Goal: Feedback & Contribution: Leave review/rating

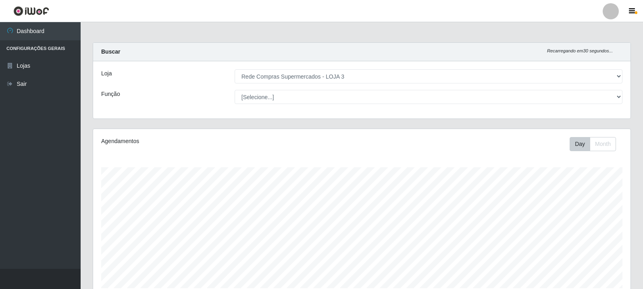
select select "162"
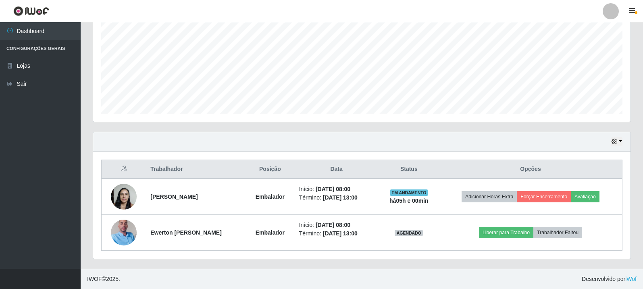
scroll to position [167, 537]
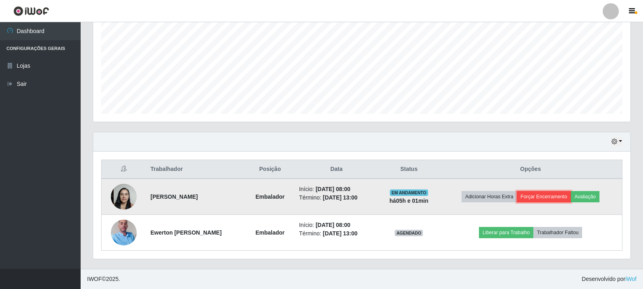
click at [562, 196] on button "Forçar Encerramento" at bounding box center [543, 196] width 54 height 11
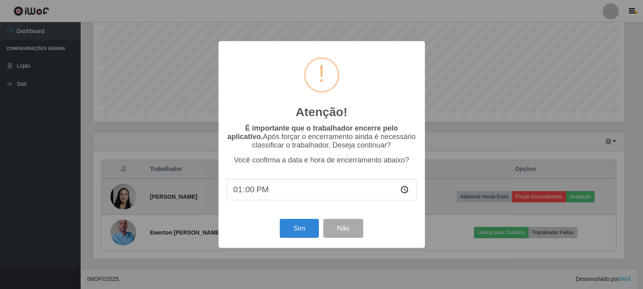
scroll to position [167, 533]
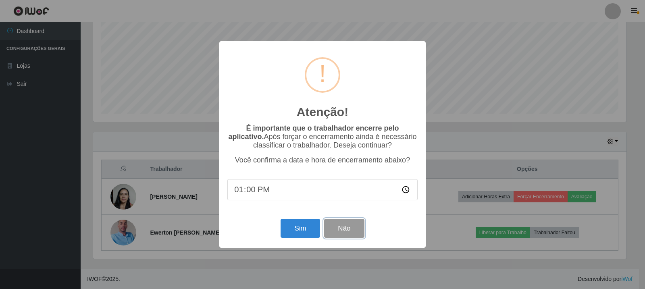
click at [340, 227] on button "Não" at bounding box center [344, 228] width 40 height 19
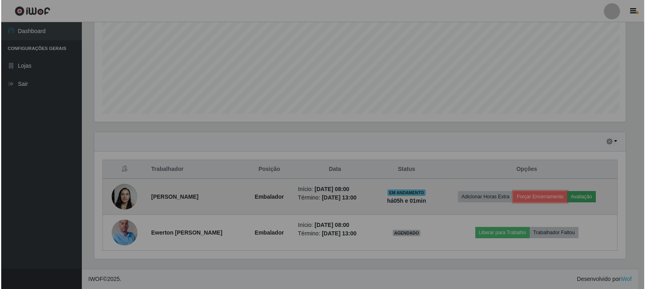
scroll to position [167, 537]
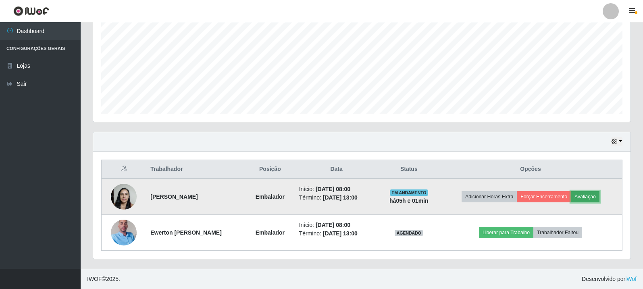
click at [599, 198] on button "Avaliação" at bounding box center [584, 196] width 29 height 11
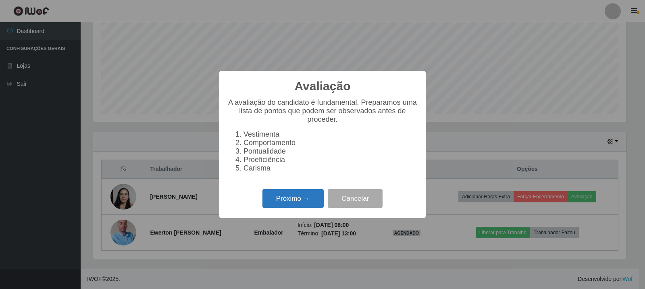
click at [302, 198] on button "Próximo →" at bounding box center [292, 198] width 61 height 19
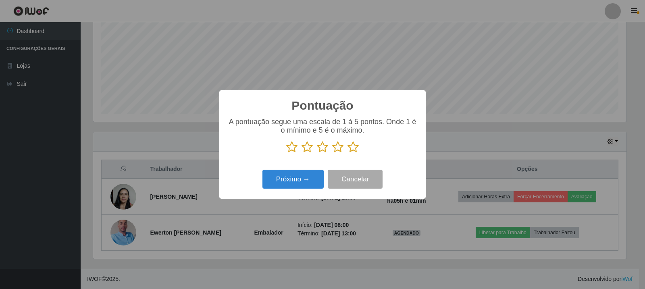
scroll to position [402708, 402343]
click at [350, 150] on icon at bounding box center [352, 147] width 11 height 12
click at [347, 153] on input "radio" at bounding box center [347, 153] width 0 height 0
click at [287, 179] on button "Próximo →" at bounding box center [292, 179] width 61 height 19
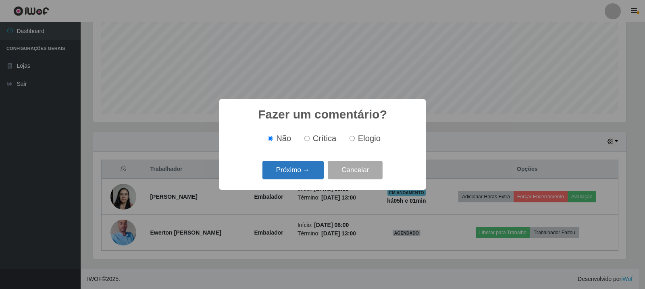
click at [298, 170] on button "Próximo →" at bounding box center [292, 170] width 61 height 19
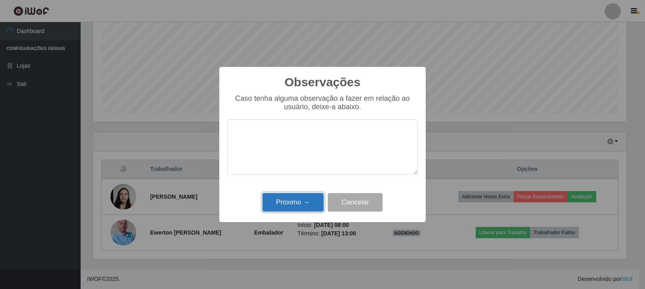
click at [296, 209] on button "Próximo →" at bounding box center [292, 202] width 61 height 19
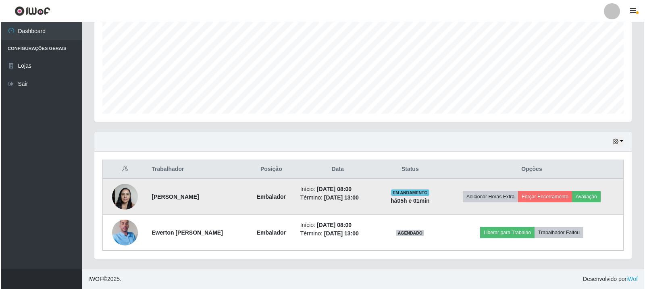
scroll to position [167, 537]
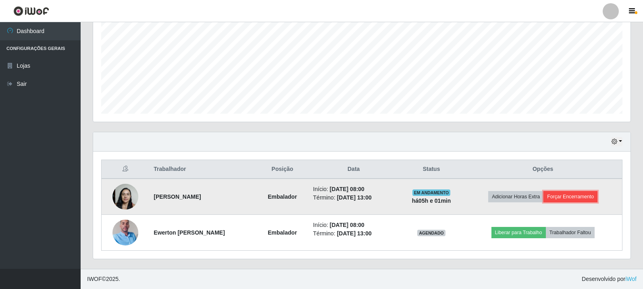
click at [577, 196] on button "Forçar Encerramento" at bounding box center [570, 196] width 54 height 11
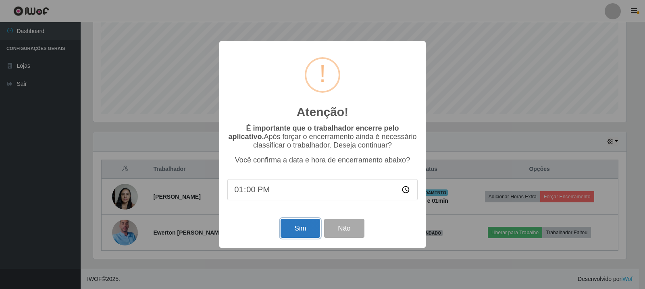
click at [300, 228] on button "Sim" at bounding box center [299, 228] width 39 height 19
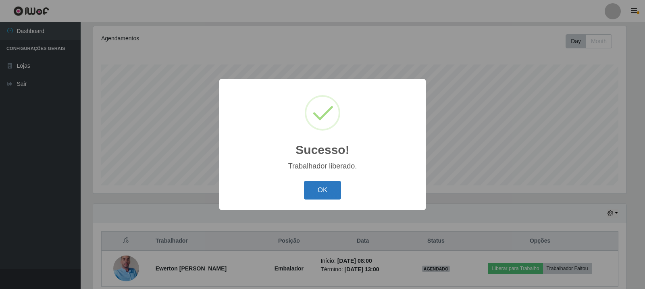
click at [318, 191] on button "OK" at bounding box center [322, 190] width 37 height 19
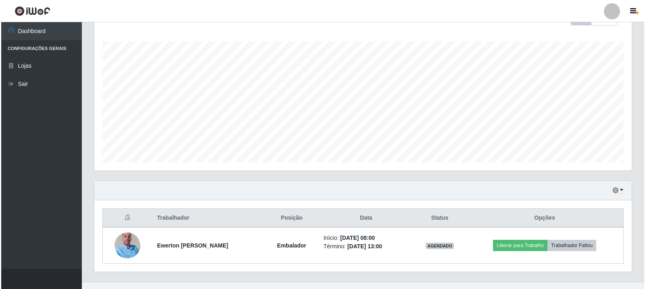
scroll to position [139, 0]
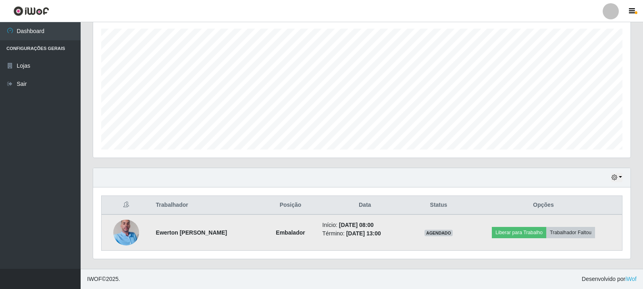
click at [131, 228] on img at bounding box center [126, 232] width 26 height 46
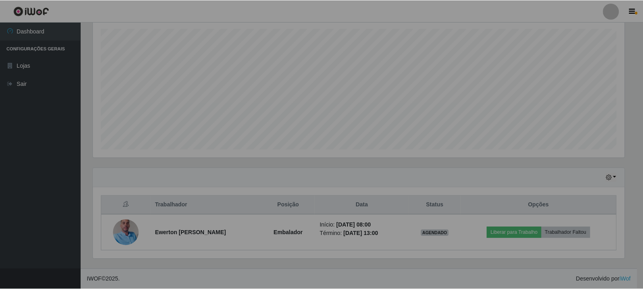
scroll to position [167, 537]
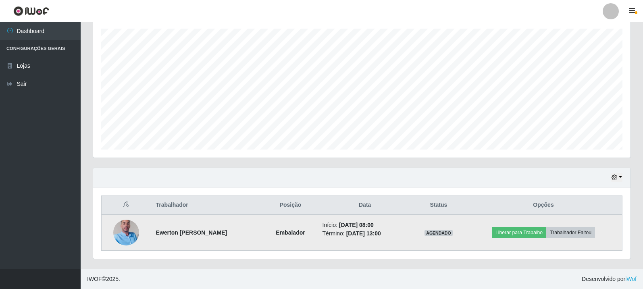
click at [122, 226] on img at bounding box center [126, 232] width 26 height 46
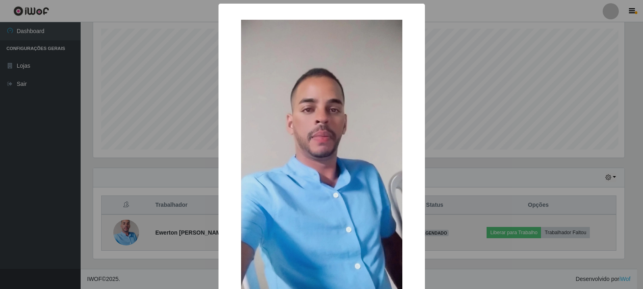
scroll to position [167, 533]
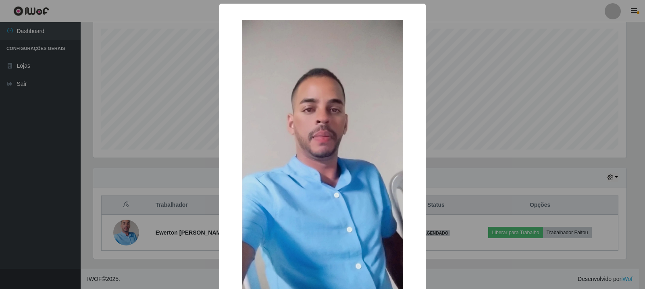
click at [156, 175] on div "× OK Cancel" at bounding box center [322, 144] width 645 height 289
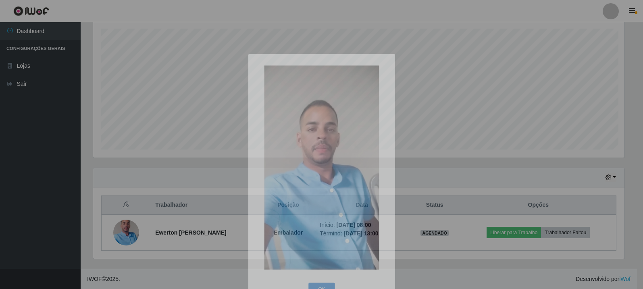
scroll to position [167, 537]
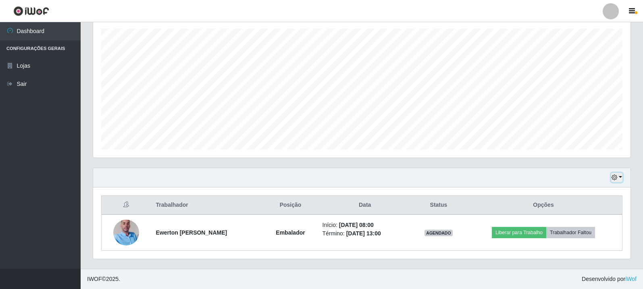
click at [612, 177] on icon "button" at bounding box center [614, 177] width 6 height 6
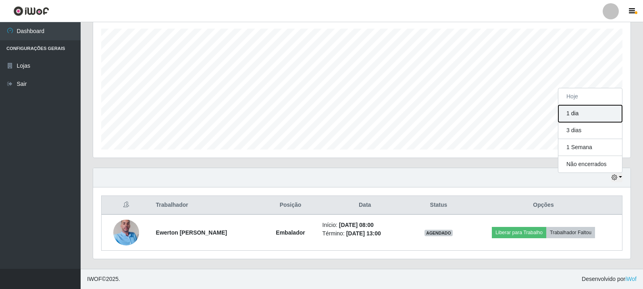
click at [584, 119] on button "1 dia" at bounding box center [590, 113] width 64 height 17
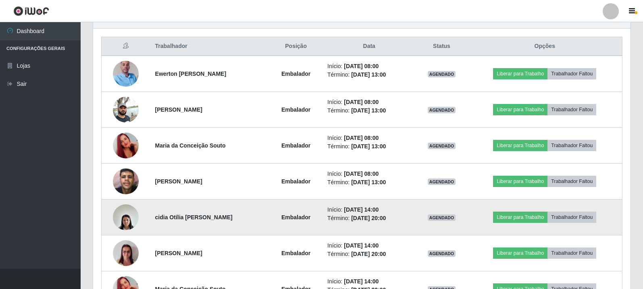
scroll to position [300, 0]
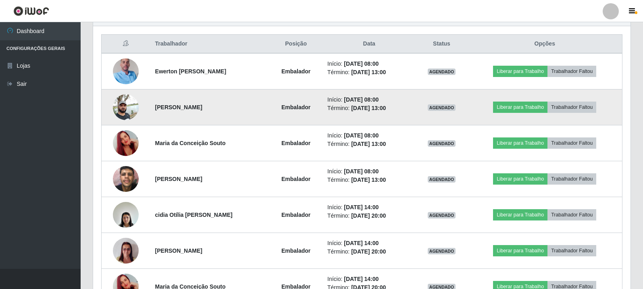
click at [117, 100] on img at bounding box center [126, 107] width 26 height 34
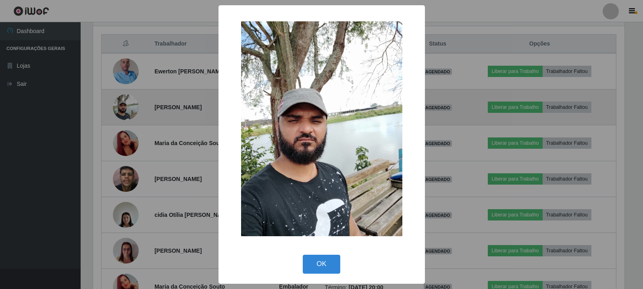
scroll to position [167, 533]
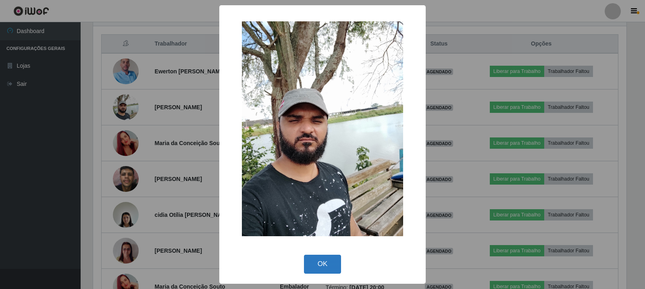
click at [329, 259] on button "OK" at bounding box center [322, 264] width 37 height 19
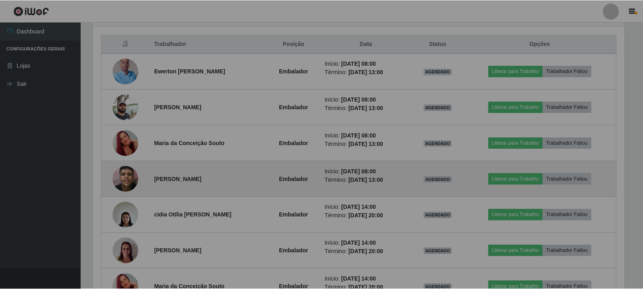
scroll to position [167, 537]
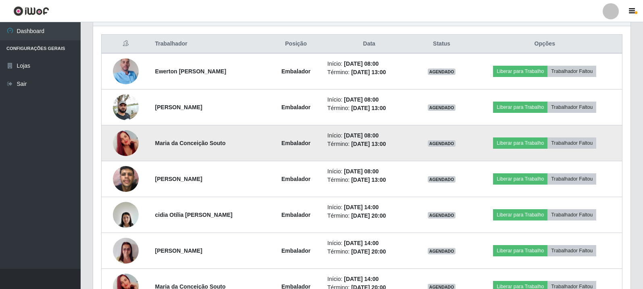
click at [119, 139] on img at bounding box center [126, 143] width 26 height 46
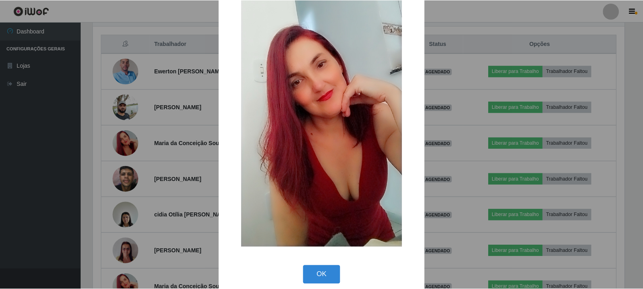
scroll to position [68, 0]
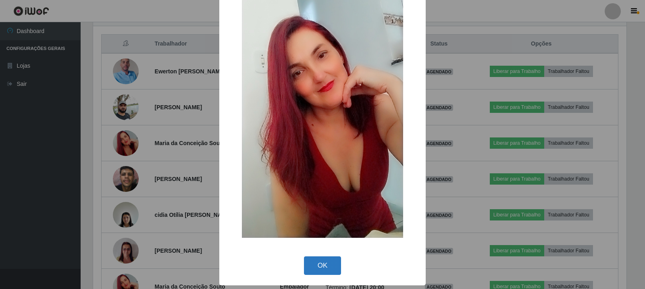
click at [321, 266] on button "OK" at bounding box center [322, 265] width 37 height 19
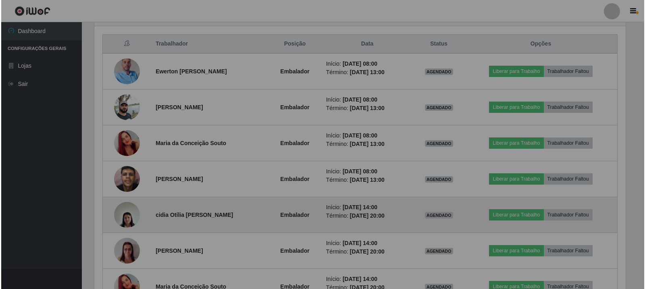
scroll to position [167, 537]
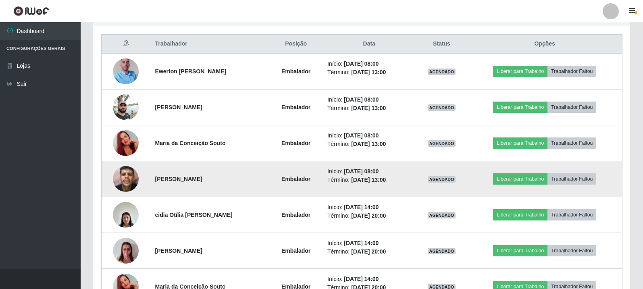
click at [120, 171] on img at bounding box center [126, 179] width 26 height 34
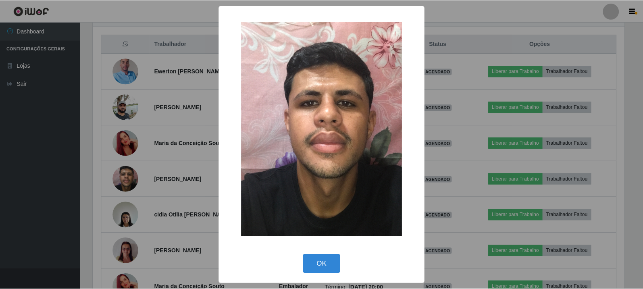
scroll to position [167, 533]
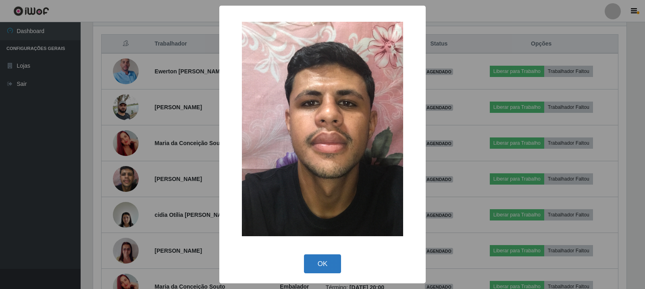
click at [322, 259] on button "OK" at bounding box center [322, 263] width 37 height 19
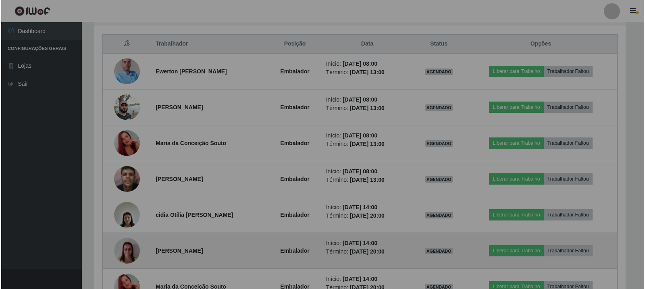
scroll to position [167, 537]
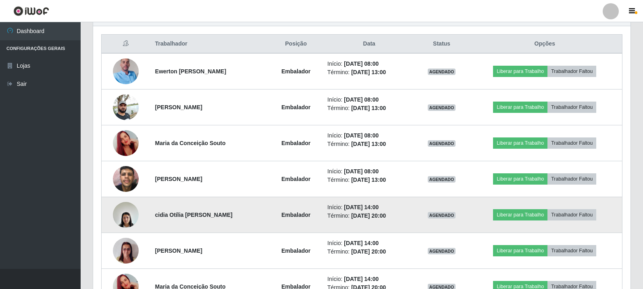
click at [116, 209] on img at bounding box center [126, 214] width 26 height 34
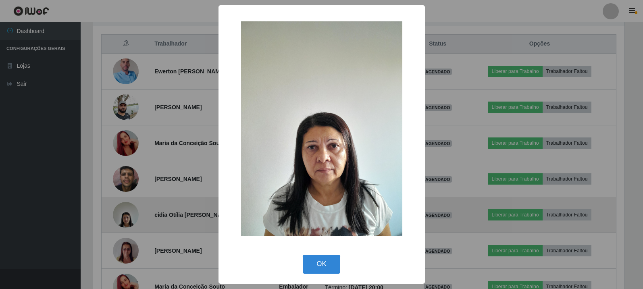
scroll to position [167, 533]
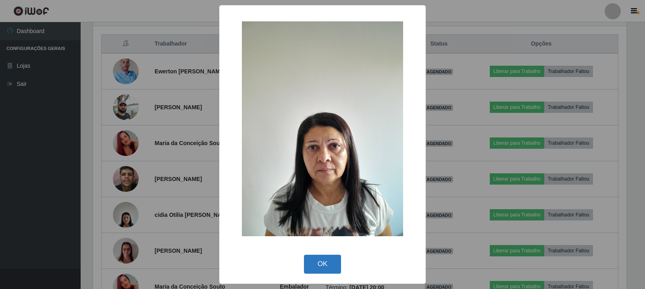
click at [332, 263] on button "OK" at bounding box center [322, 264] width 37 height 19
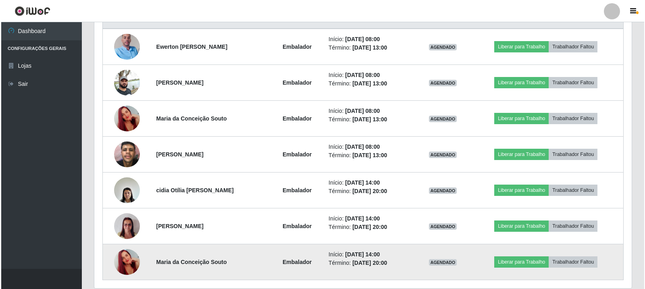
scroll to position [354, 0]
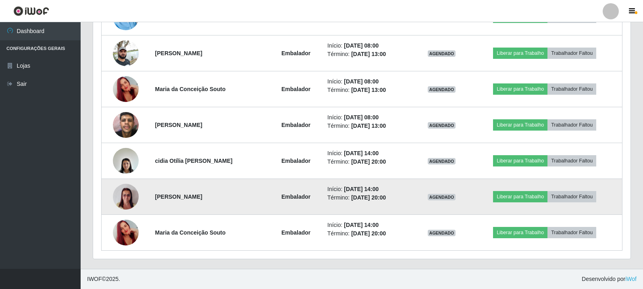
click at [127, 200] on img at bounding box center [126, 197] width 26 height 34
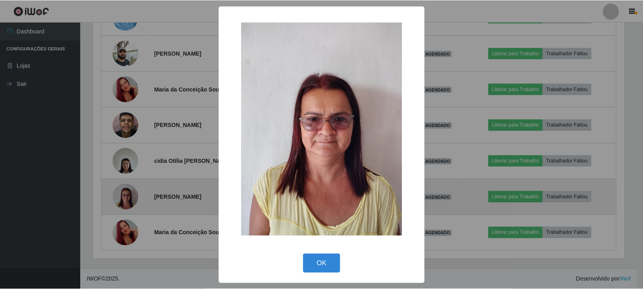
scroll to position [167, 533]
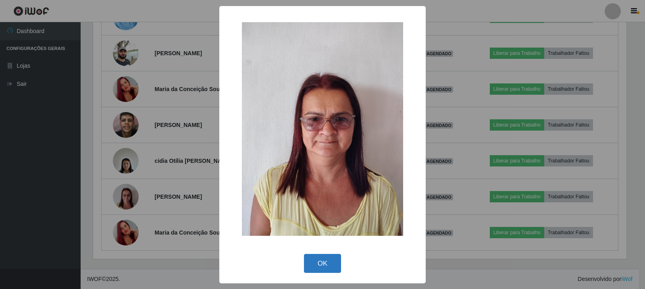
click at [326, 264] on button "OK" at bounding box center [322, 263] width 37 height 19
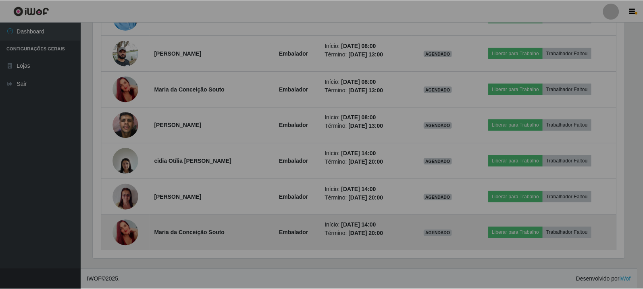
scroll to position [0, 0]
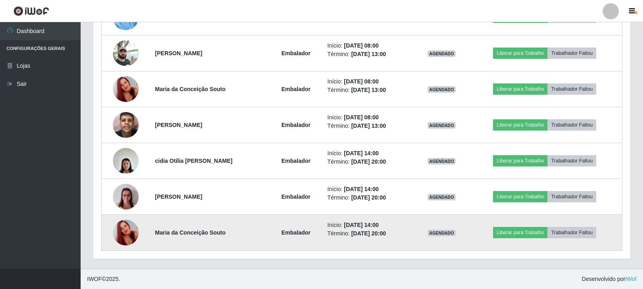
click at [126, 235] on img at bounding box center [126, 232] width 26 height 46
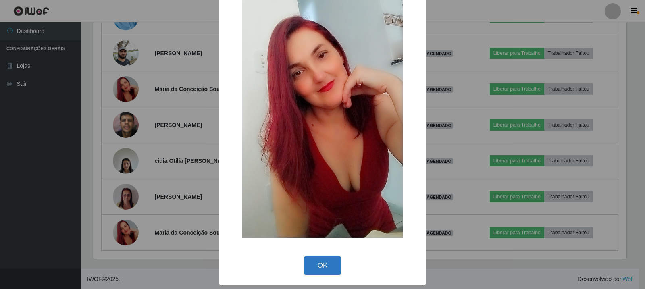
click at [336, 268] on button "OK" at bounding box center [322, 265] width 37 height 19
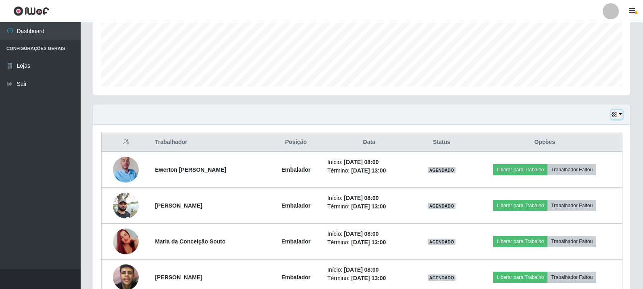
click at [619, 111] on button "button" at bounding box center [616, 114] width 11 height 9
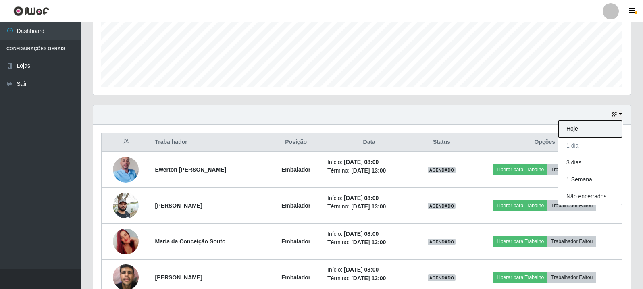
click at [600, 127] on button "Hoje" at bounding box center [590, 128] width 64 height 17
